Goal: Information Seeking & Learning: Learn about a topic

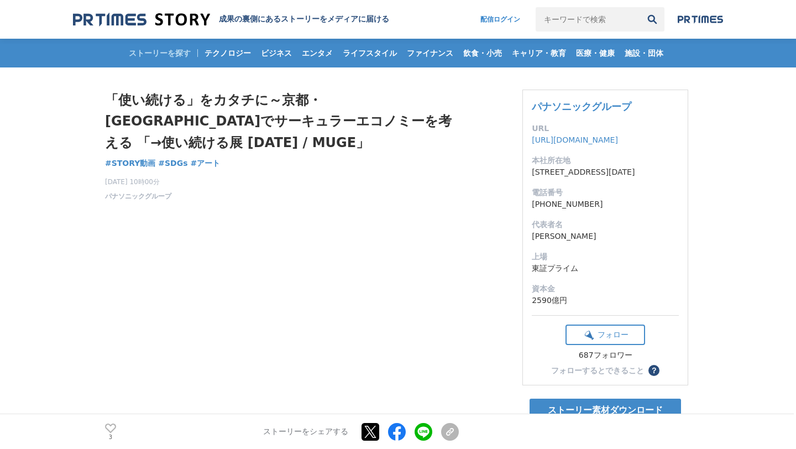
scroll to position [71, 0]
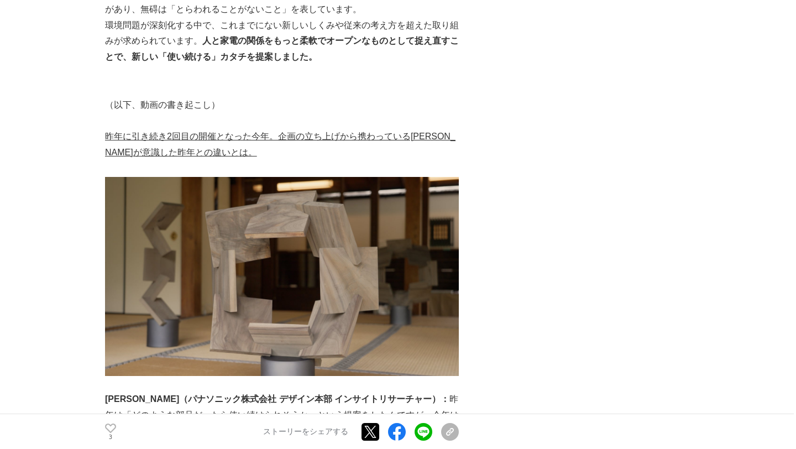
scroll to position [682, 0]
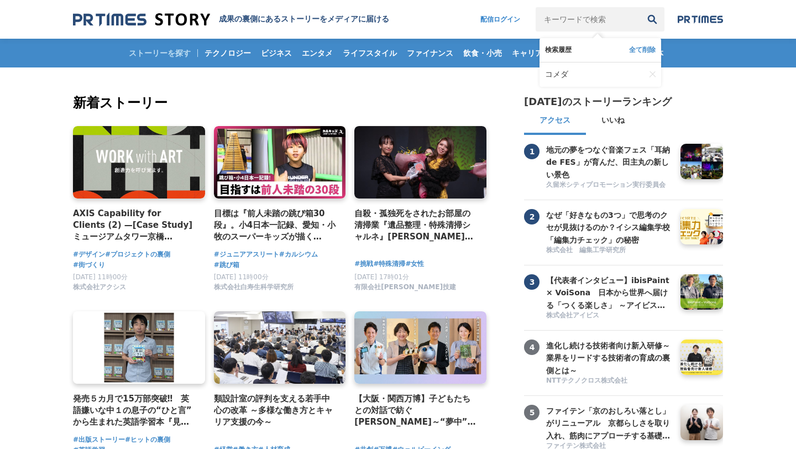
click at [610, 24] on input "キーワードで検索" at bounding box center [587, 19] width 104 height 24
type input "BMW"
click at [640, 7] on button "検索" at bounding box center [652, 19] width 24 height 24
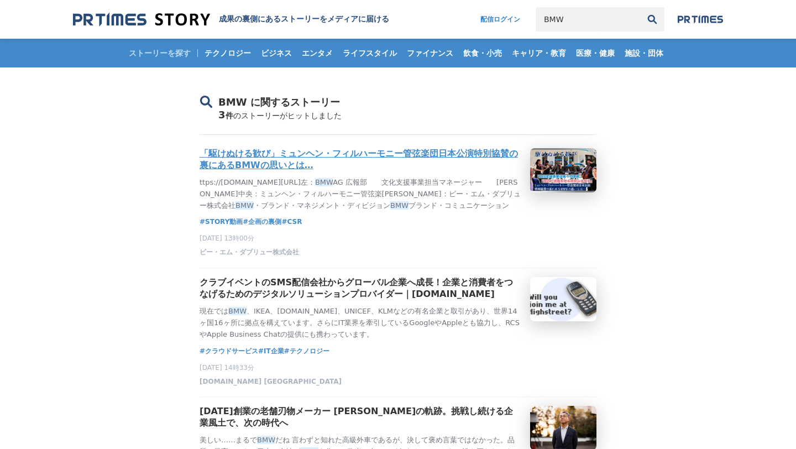
click at [260, 155] on h3 "「駆けぬける歓び」ミュンヘン・フィルハーモニー管弦楽団日本公演特別協賛の裏にあるBMWの思いとは…" at bounding box center [360, 159] width 322 height 23
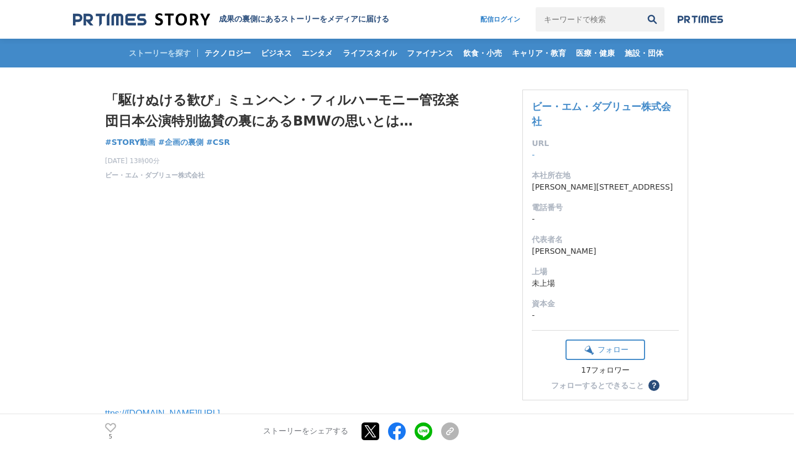
click at [588, 10] on input "キーワードで検索" at bounding box center [587, 19] width 104 height 24
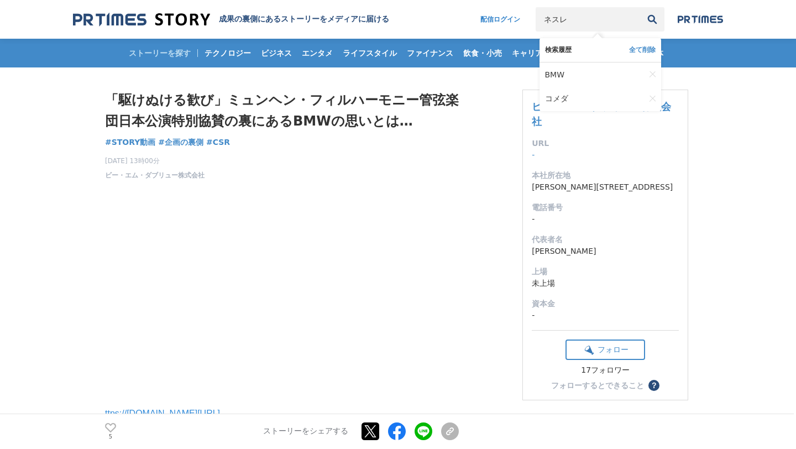
type input "ネスレ"
click at [640, 7] on button "検索" at bounding box center [652, 19] width 24 height 24
